Goal: Transaction & Acquisition: Purchase product/service

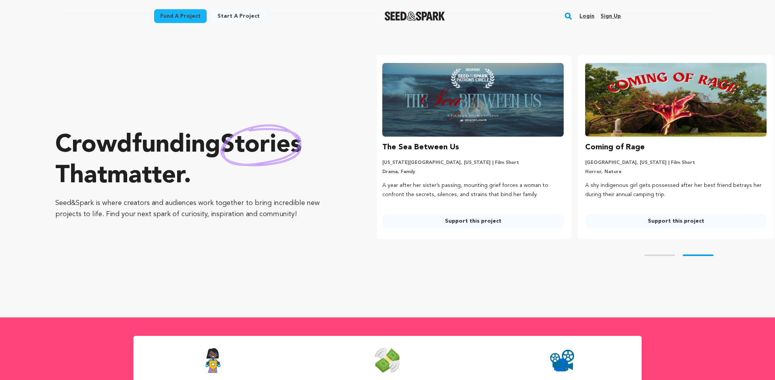
scroll to position [0, 209]
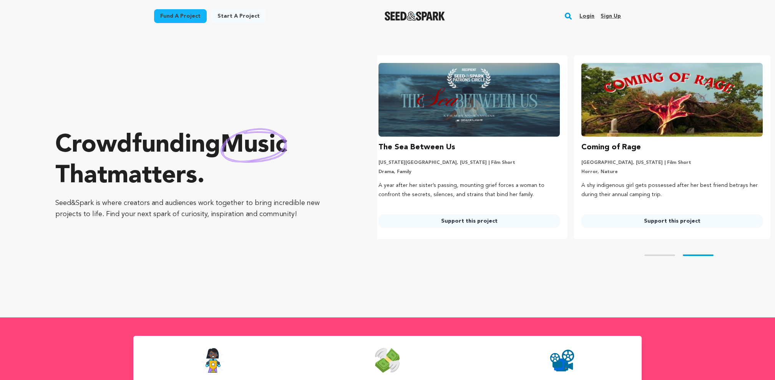
click at [573, 18] on rect "button" at bounding box center [568, 16] width 9 height 9
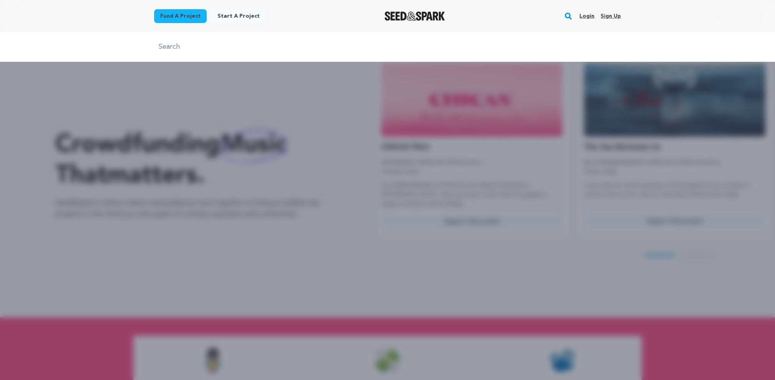
scroll to position [0, 0]
type input "the israeli"
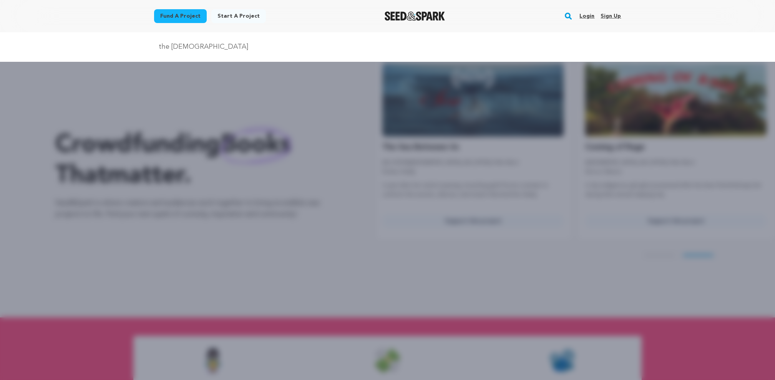
scroll to position [0, 209]
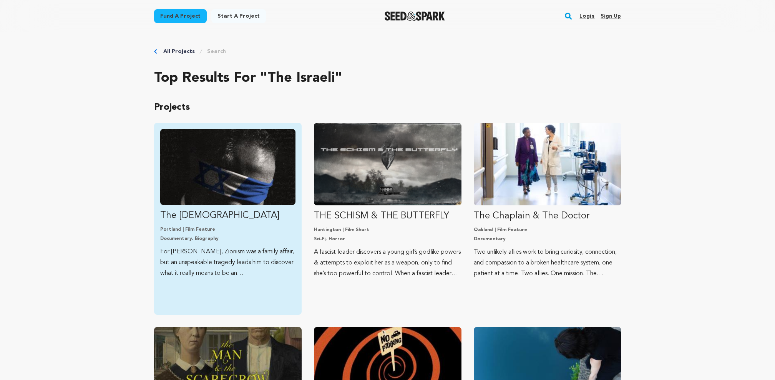
click at [237, 222] on link "The Israeli Portland | Film Feature Documentary, Biography For Miko Peled, Zion…" at bounding box center [227, 204] width 135 height 150
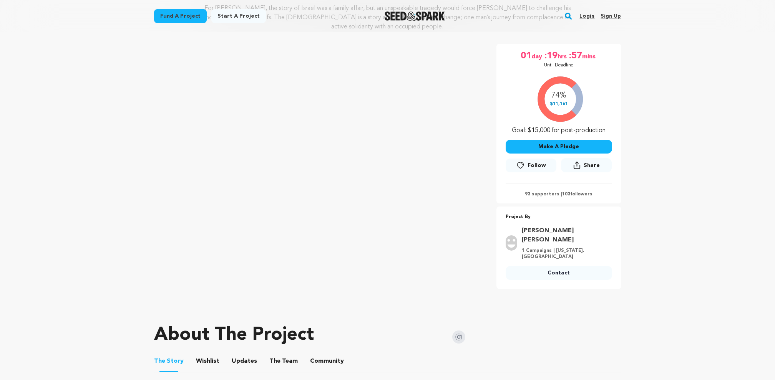
scroll to position [70, 0]
